Goal: Find contact information: Find contact information

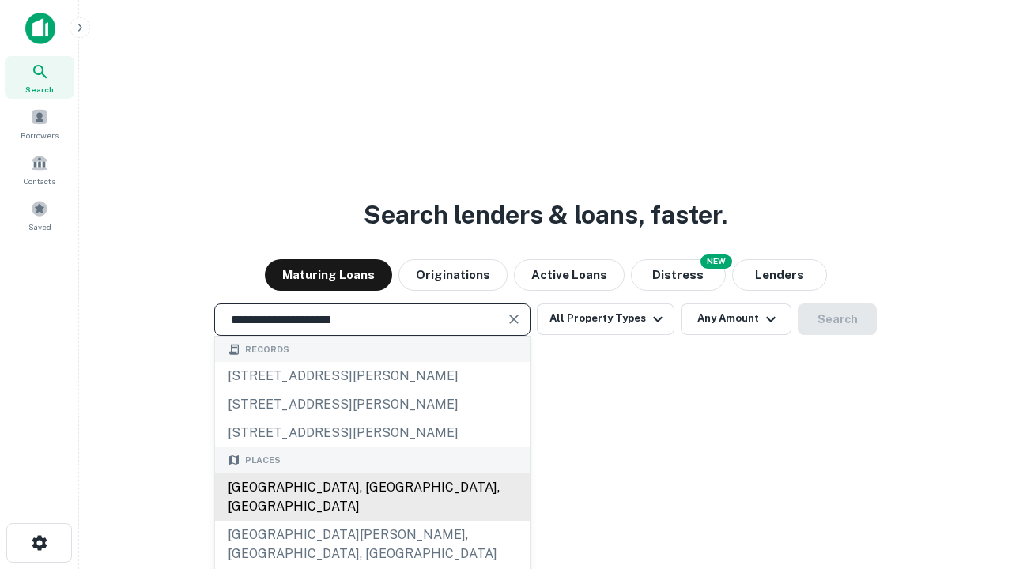
click at [372, 521] on div "Santa Monica, CA, USA" at bounding box center [372, 497] width 315 height 47
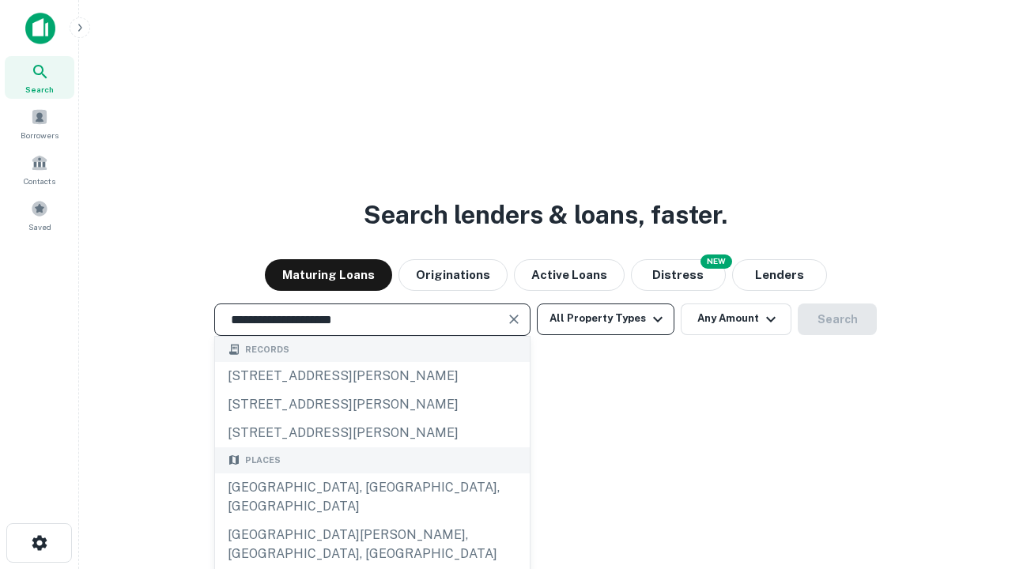
type input "**********"
click at [606, 319] on button "All Property Types" at bounding box center [606, 320] width 138 height 32
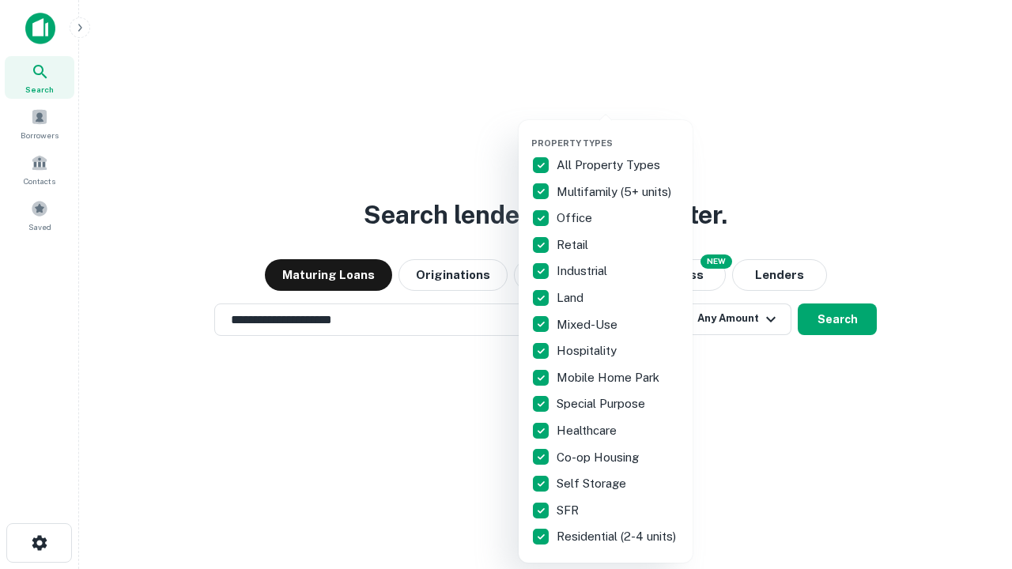
click at [618, 133] on button "button" at bounding box center [618, 133] width 174 height 1
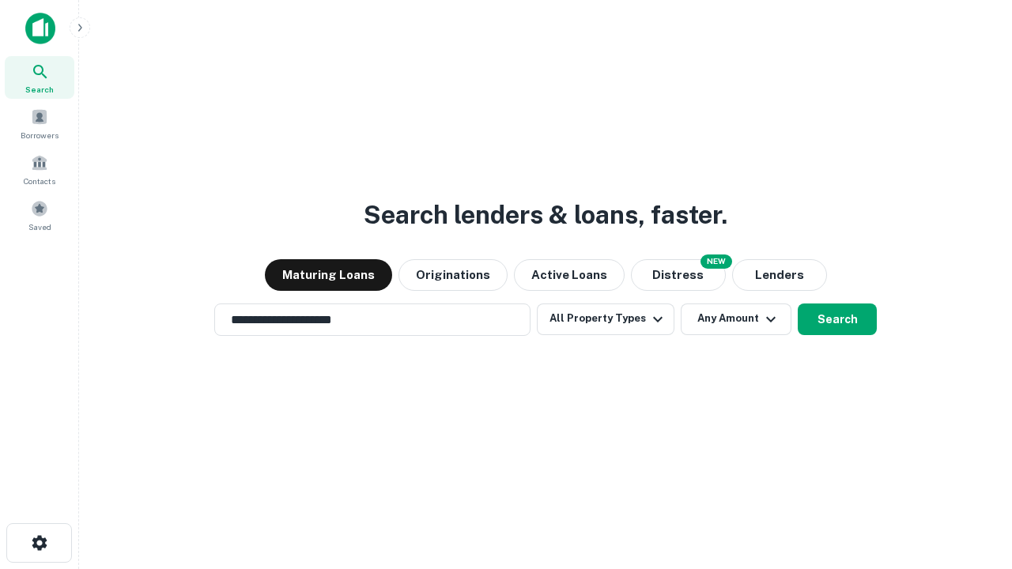
scroll to position [25, 0]
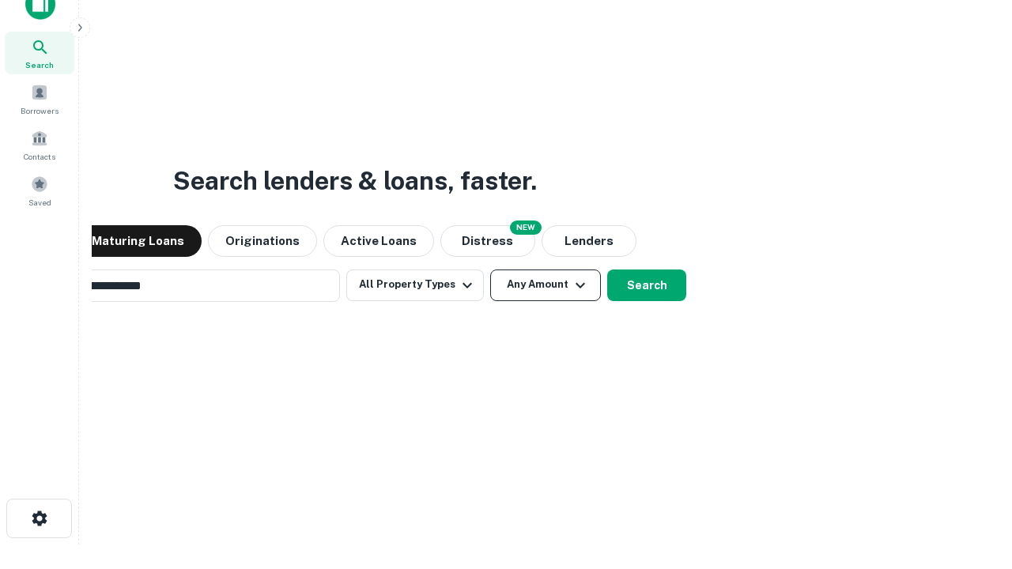
click at [490, 270] on button "Any Amount" at bounding box center [545, 286] width 111 height 32
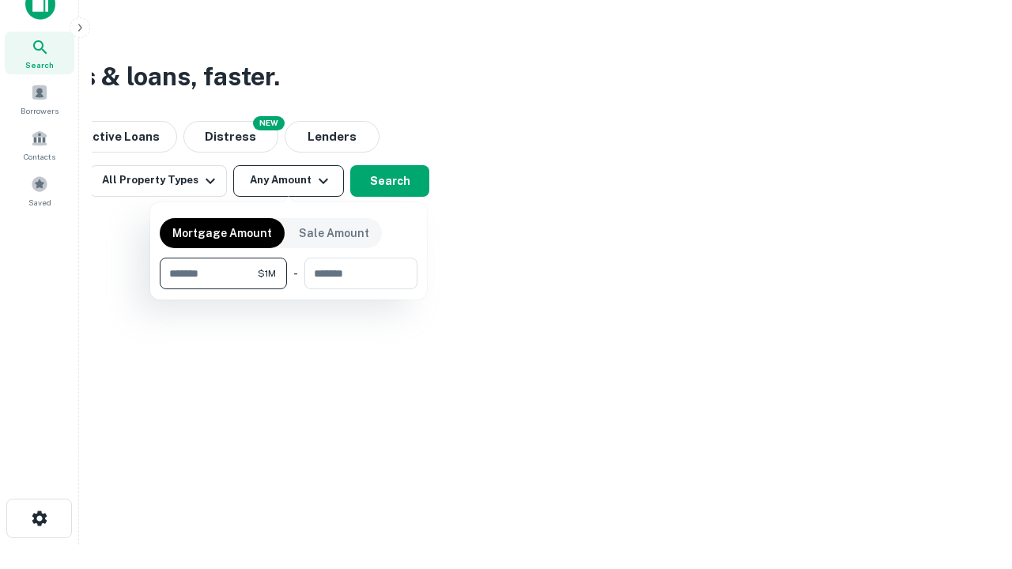
scroll to position [25, 0]
type input "*******"
click at [289, 289] on button "button" at bounding box center [289, 289] width 258 height 1
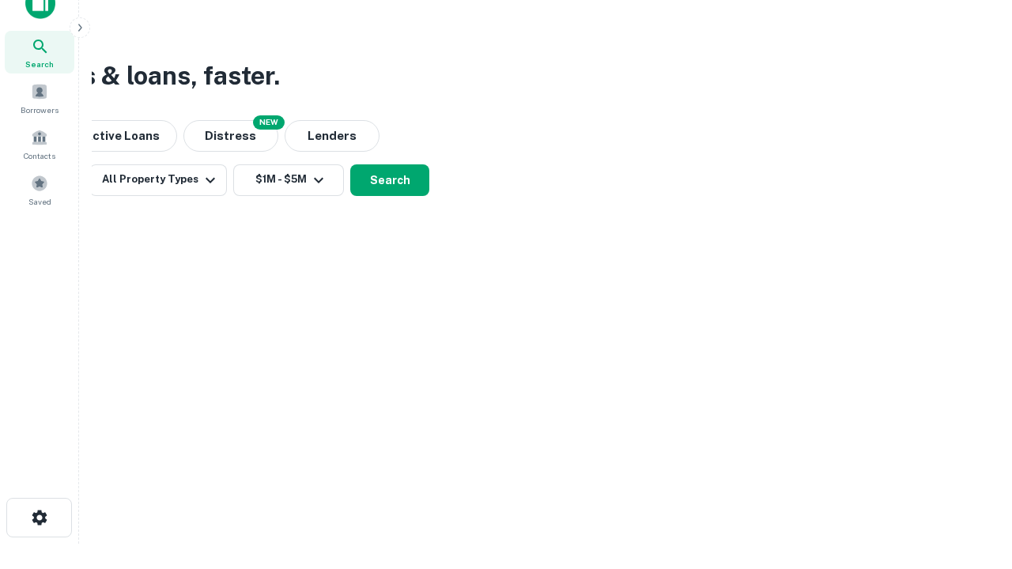
scroll to position [9, 292]
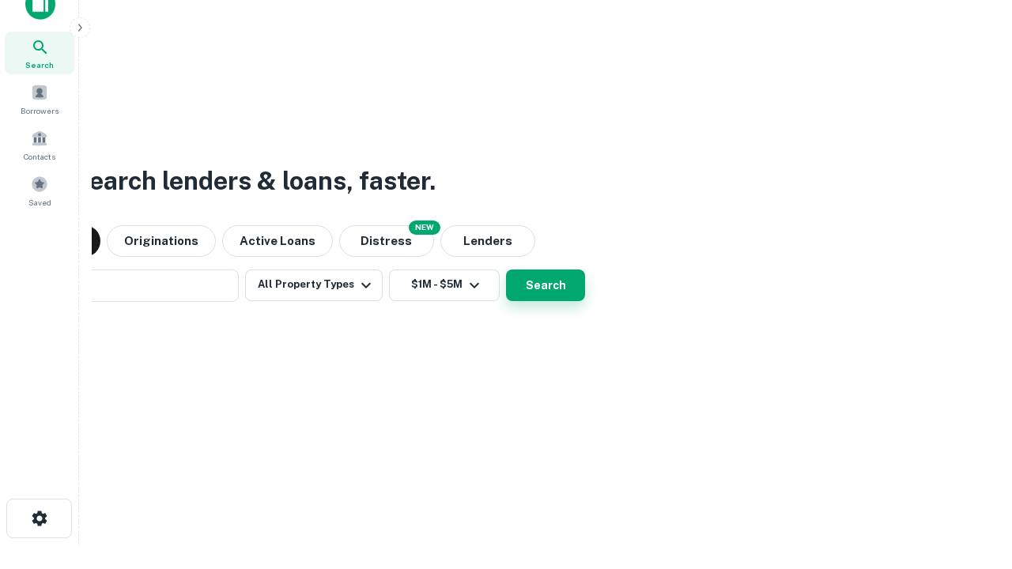
click at [506, 270] on button "Search" at bounding box center [545, 286] width 79 height 32
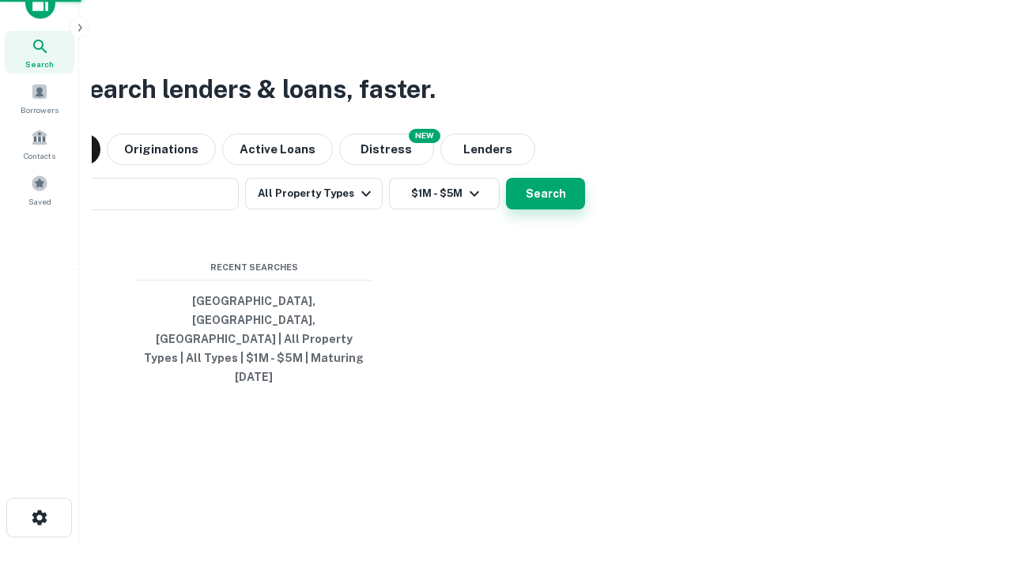
scroll to position [42, 448]
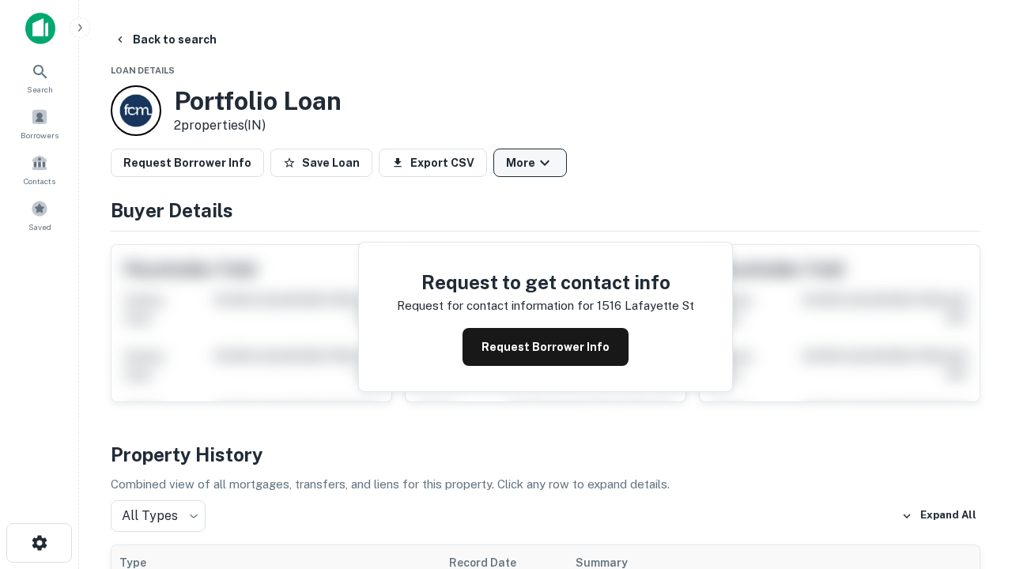
click at [530, 163] on button "More" at bounding box center [530, 163] width 74 height 28
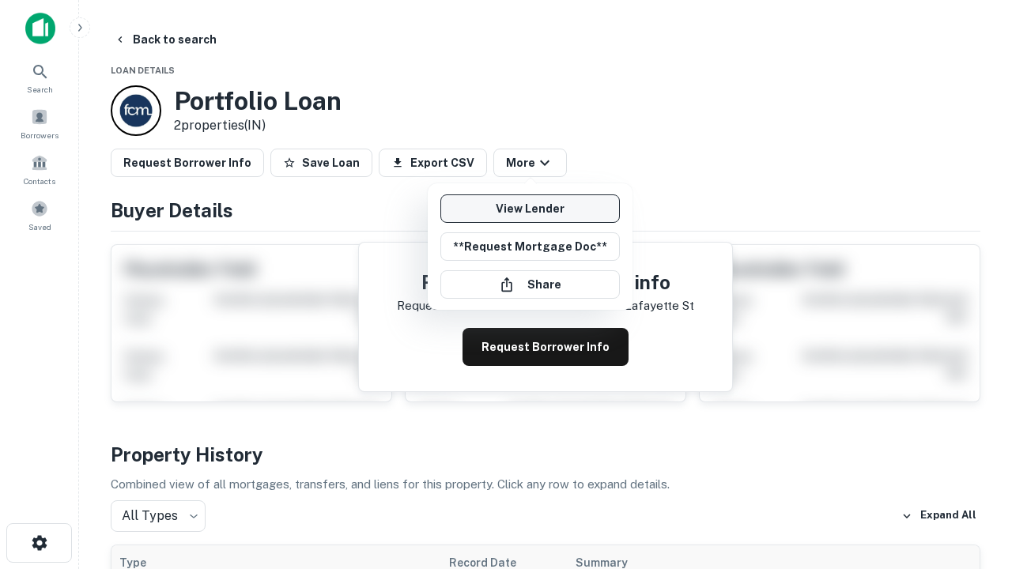
click at [530, 209] on link "View Lender" at bounding box center [531, 209] width 180 height 28
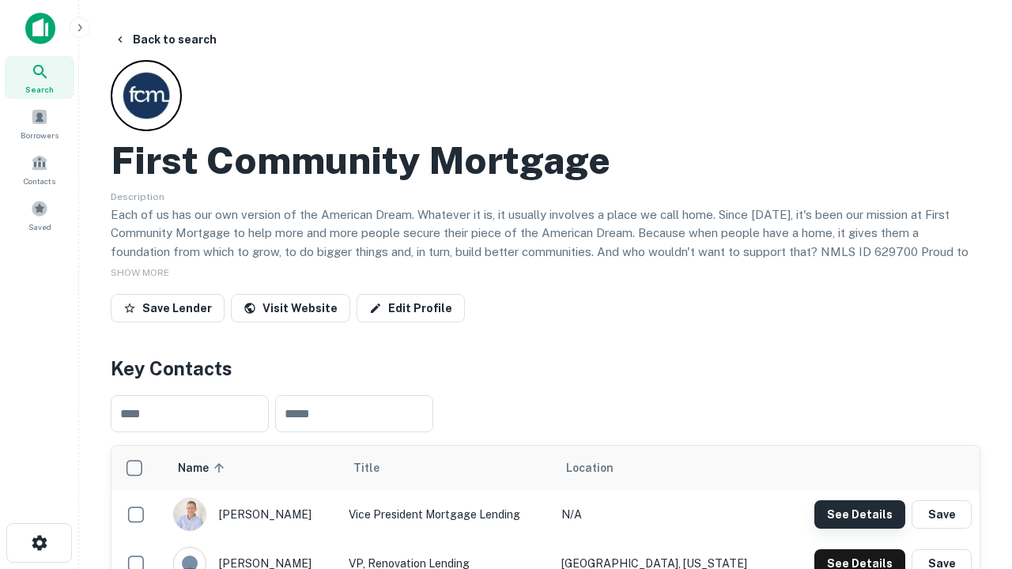
click at [860, 514] on button "See Details" at bounding box center [860, 515] width 91 height 28
click at [39, 543] on icon "button" at bounding box center [39, 543] width 19 height 19
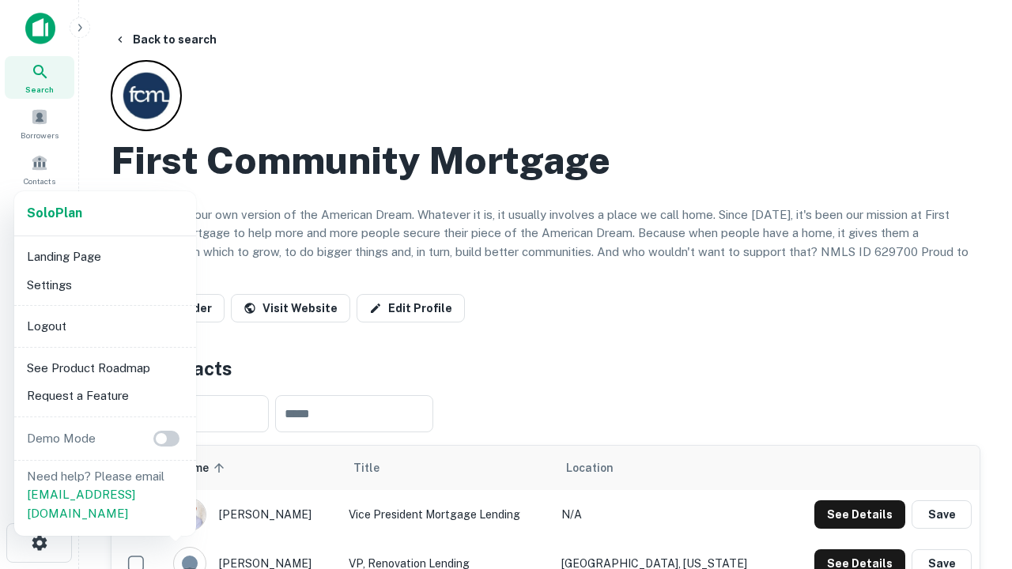
click at [104, 326] on li "Logout" at bounding box center [105, 326] width 169 height 28
